Goal: Information Seeking & Learning: Learn about a topic

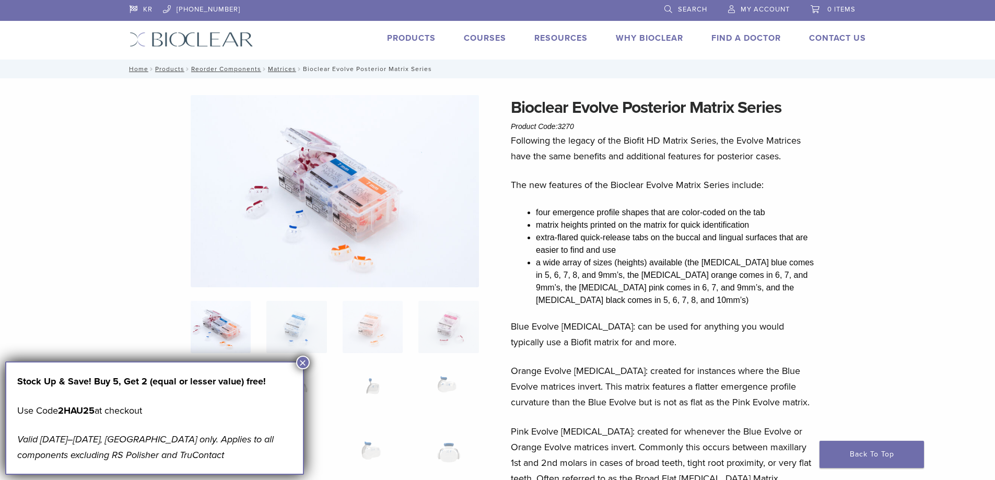
scroll to position [157, 0]
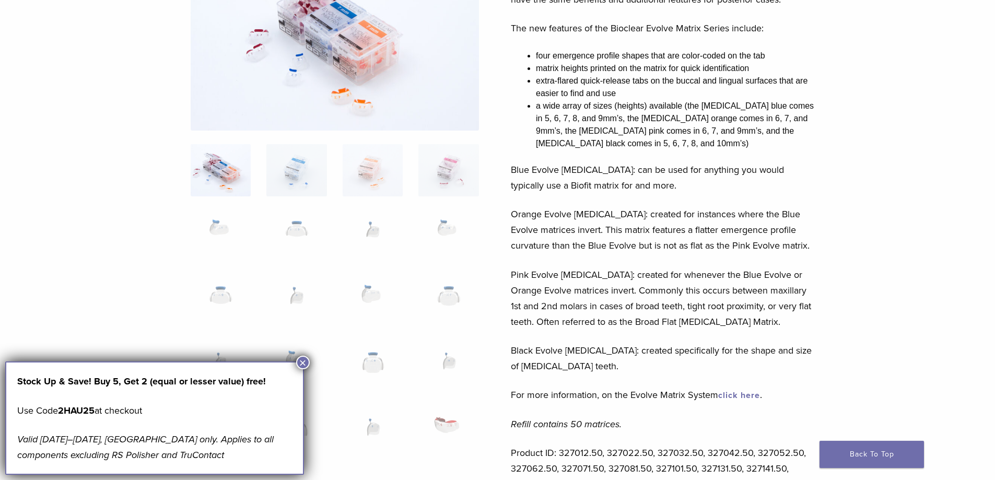
click at [300, 362] on button "×" at bounding box center [303, 363] width 14 height 14
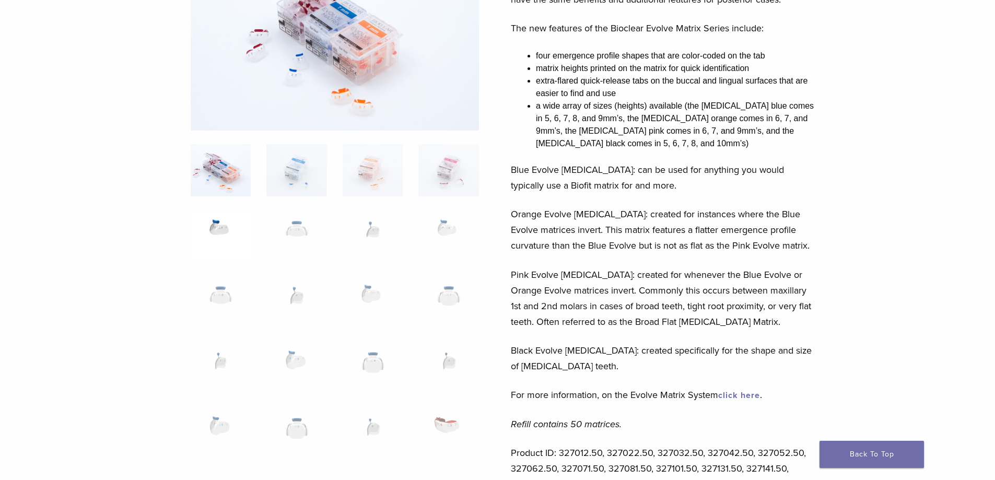
click at [219, 225] on img at bounding box center [221, 236] width 60 height 52
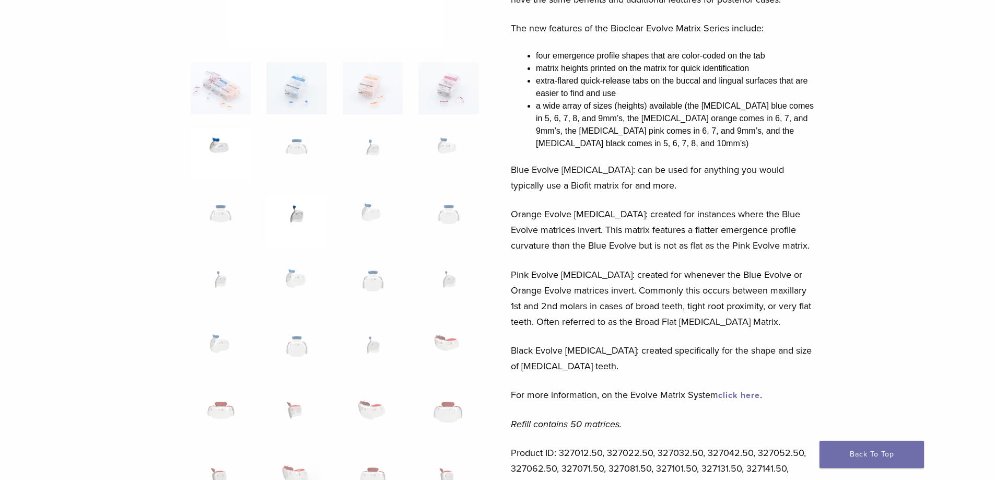
scroll to position [0, 0]
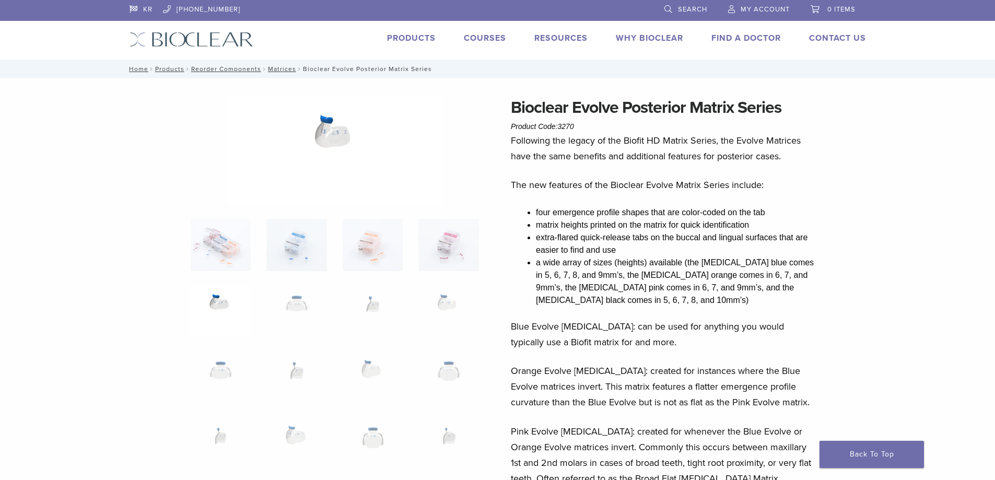
click at [323, 135] on img at bounding box center [335, 150] width 217 height 110
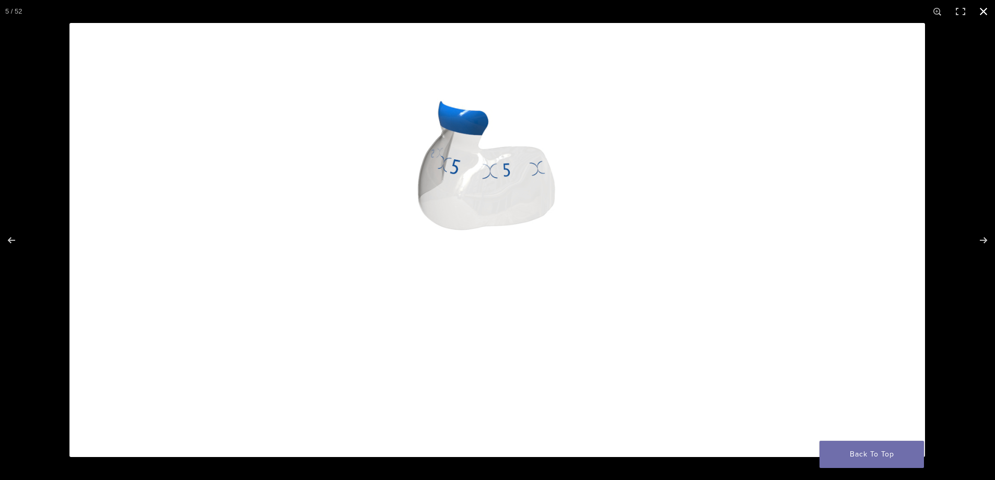
click at [983, 9] on button "Close (Esc)" at bounding box center [983, 11] width 23 height 23
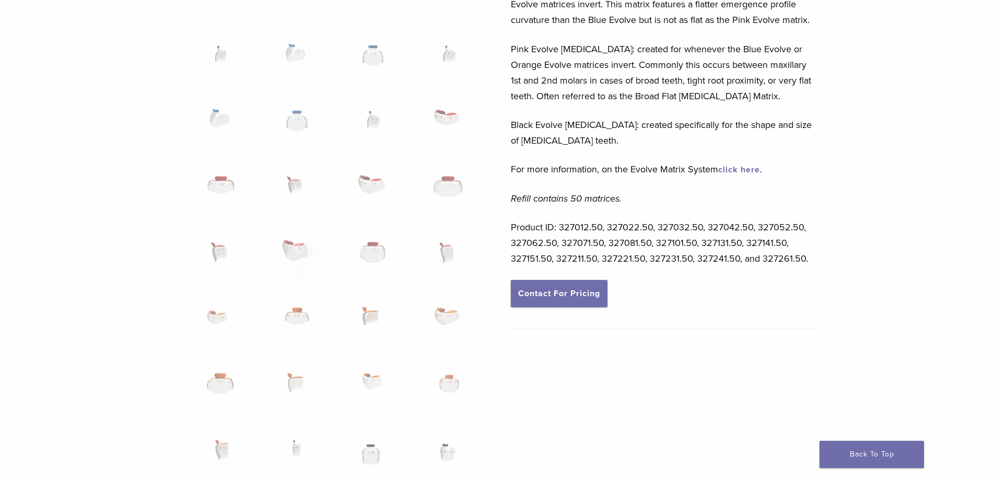
scroll to position [121, 0]
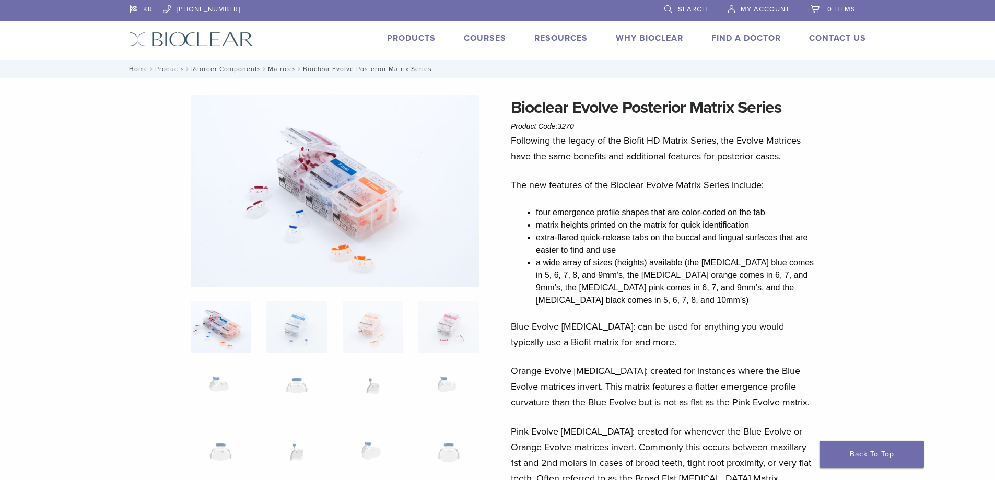
click at [408, 32] on li "Products" at bounding box center [411, 38] width 49 height 13
click at [408, 36] on link "Products" at bounding box center [411, 38] width 49 height 10
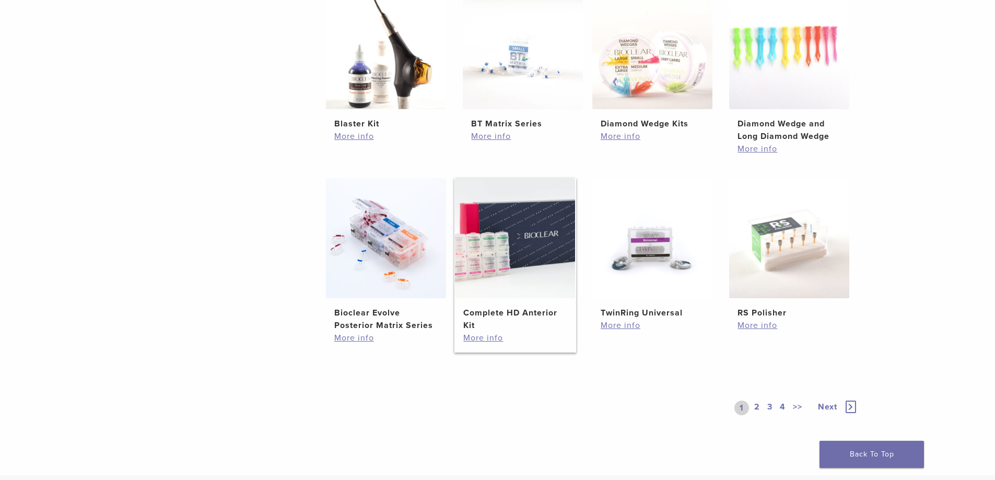
scroll to position [522, 0]
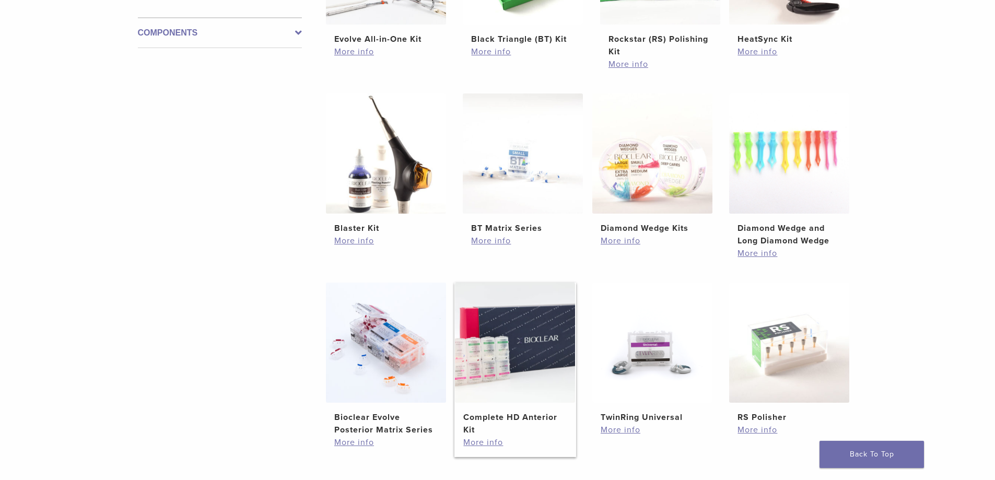
click at [541, 354] on img at bounding box center [515, 343] width 120 height 120
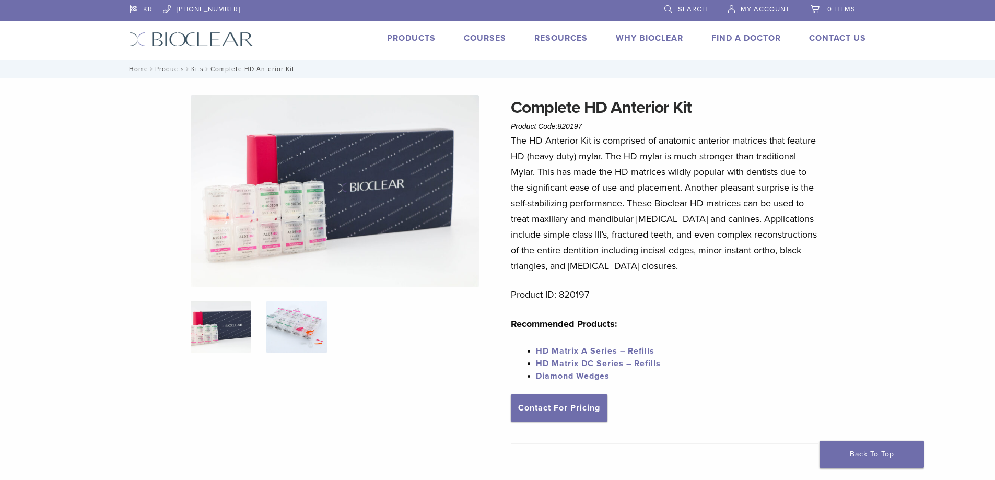
click at [311, 324] on img at bounding box center [296, 327] width 60 height 52
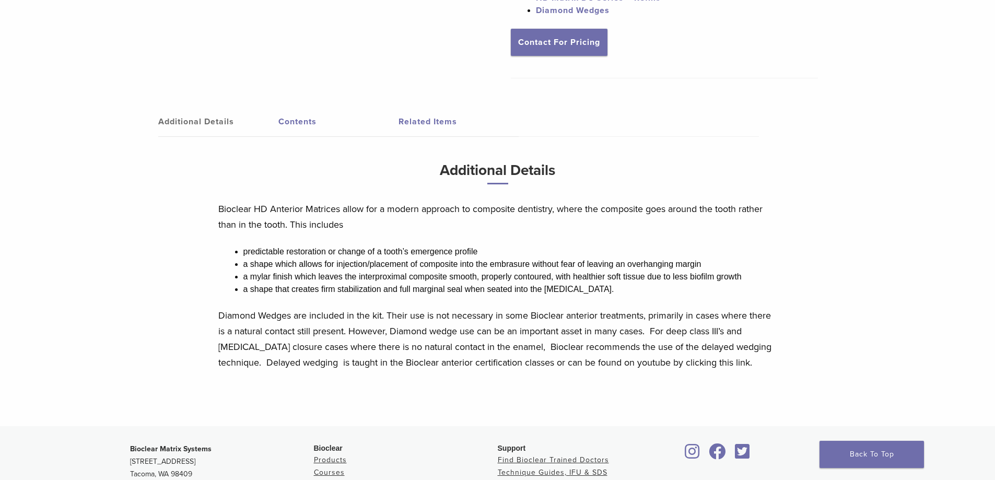
scroll to position [561, 0]
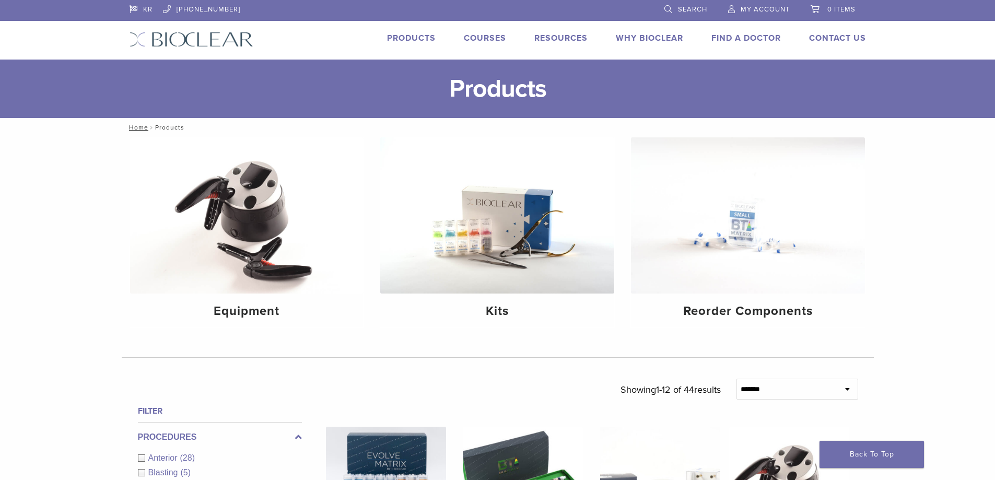
scroll to position [522, 0]
